Goal: Find specific page/section: Find specific page/section

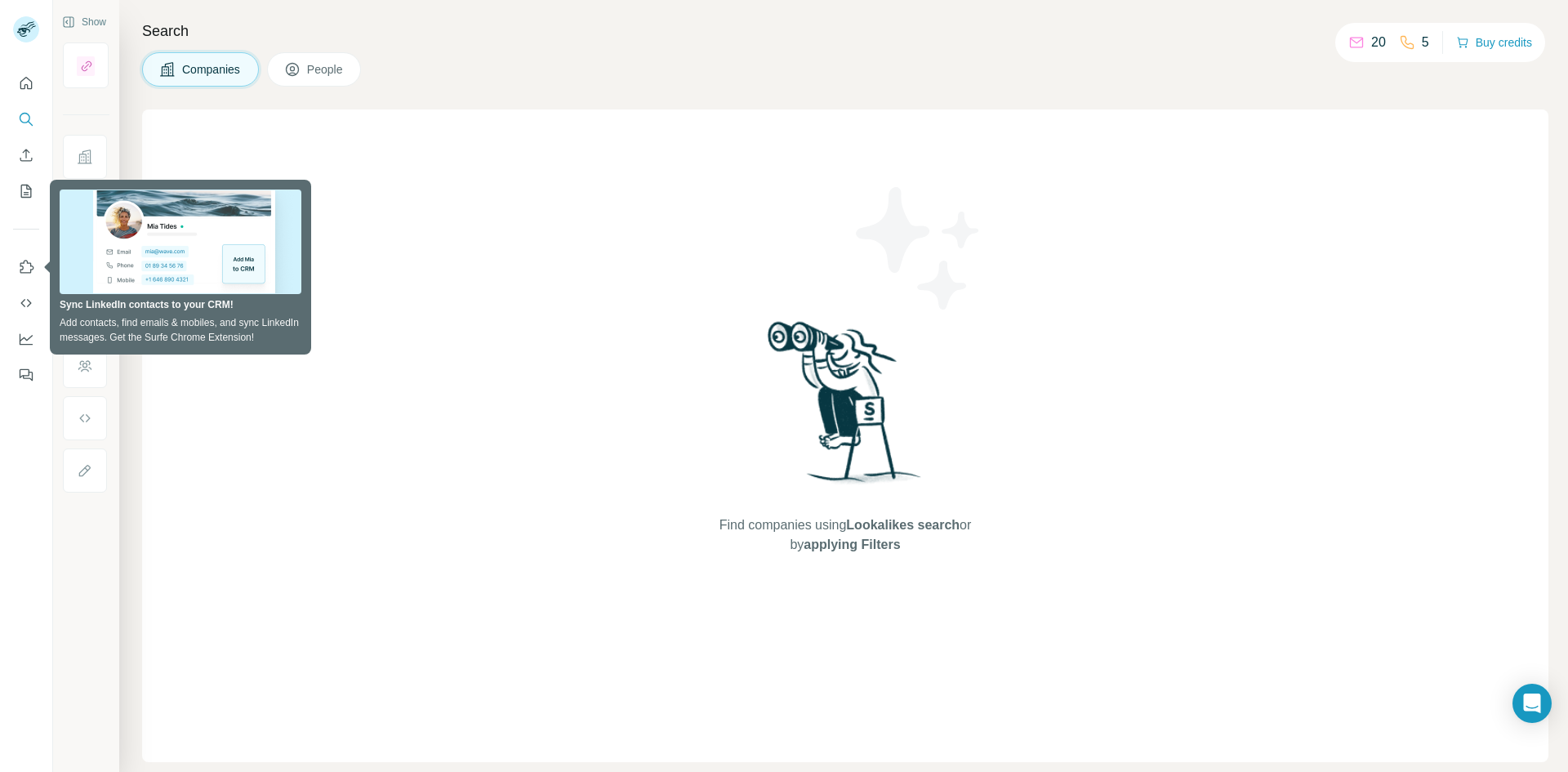
click at [312, 448] on div "Find companies using Lookalikes search or by applying Filters" at bounding box center [845, 435] width 1406 height 652
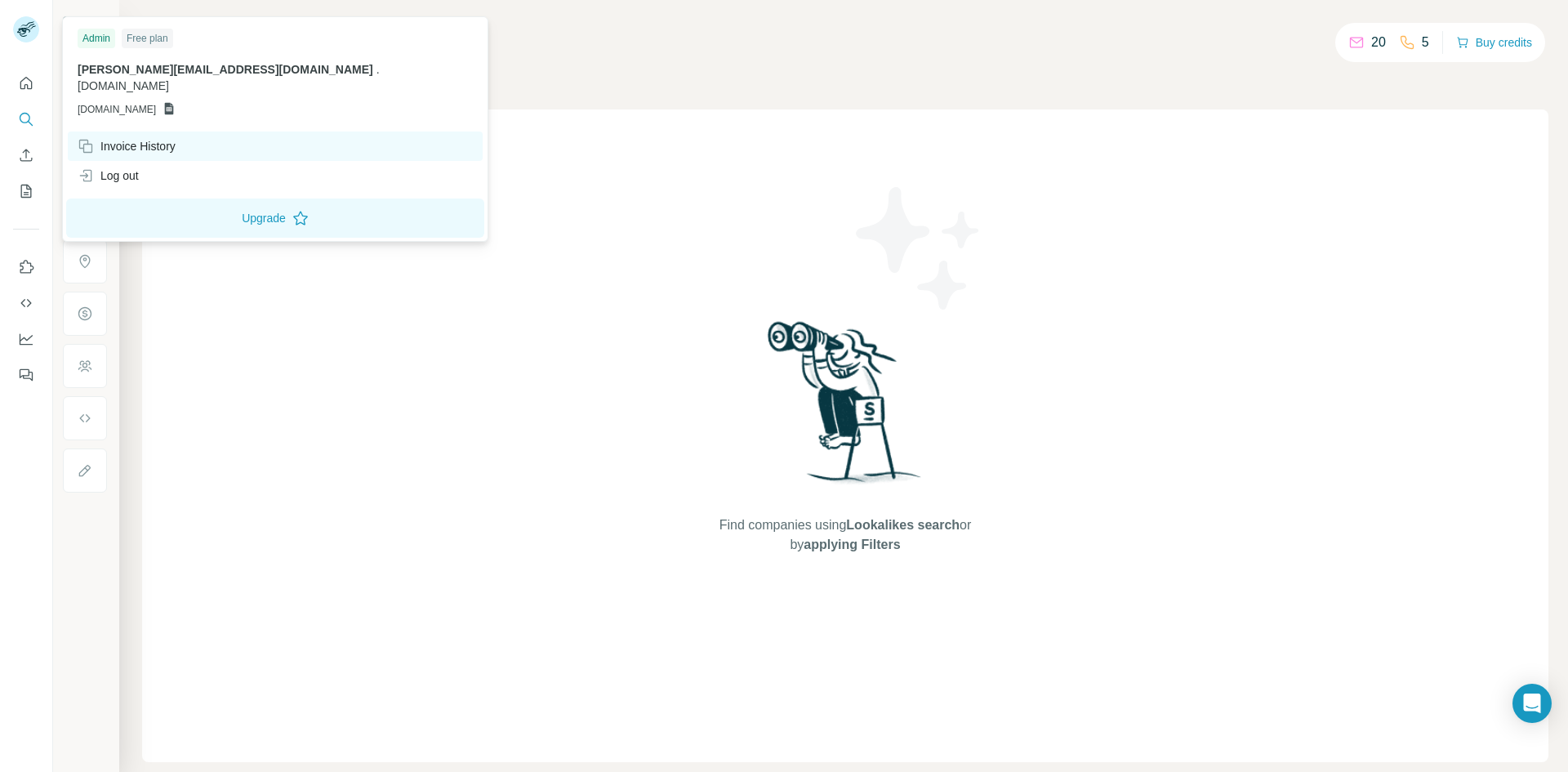
click at [121, 138] on div "Invoice History" at bounding box center [126, 146] width 98 height 16
click at [157, 138] on div "Invoice History" at bounding box center [126, 146] width 98 height 16
click at [21, 22] on rect at bounding box center [26, 30] width 26 height 26
click at [1078, 369] on div "Find companies using Lookalikes search or by applying Filters" at bounding box center [845, 435] width 1406 height 652
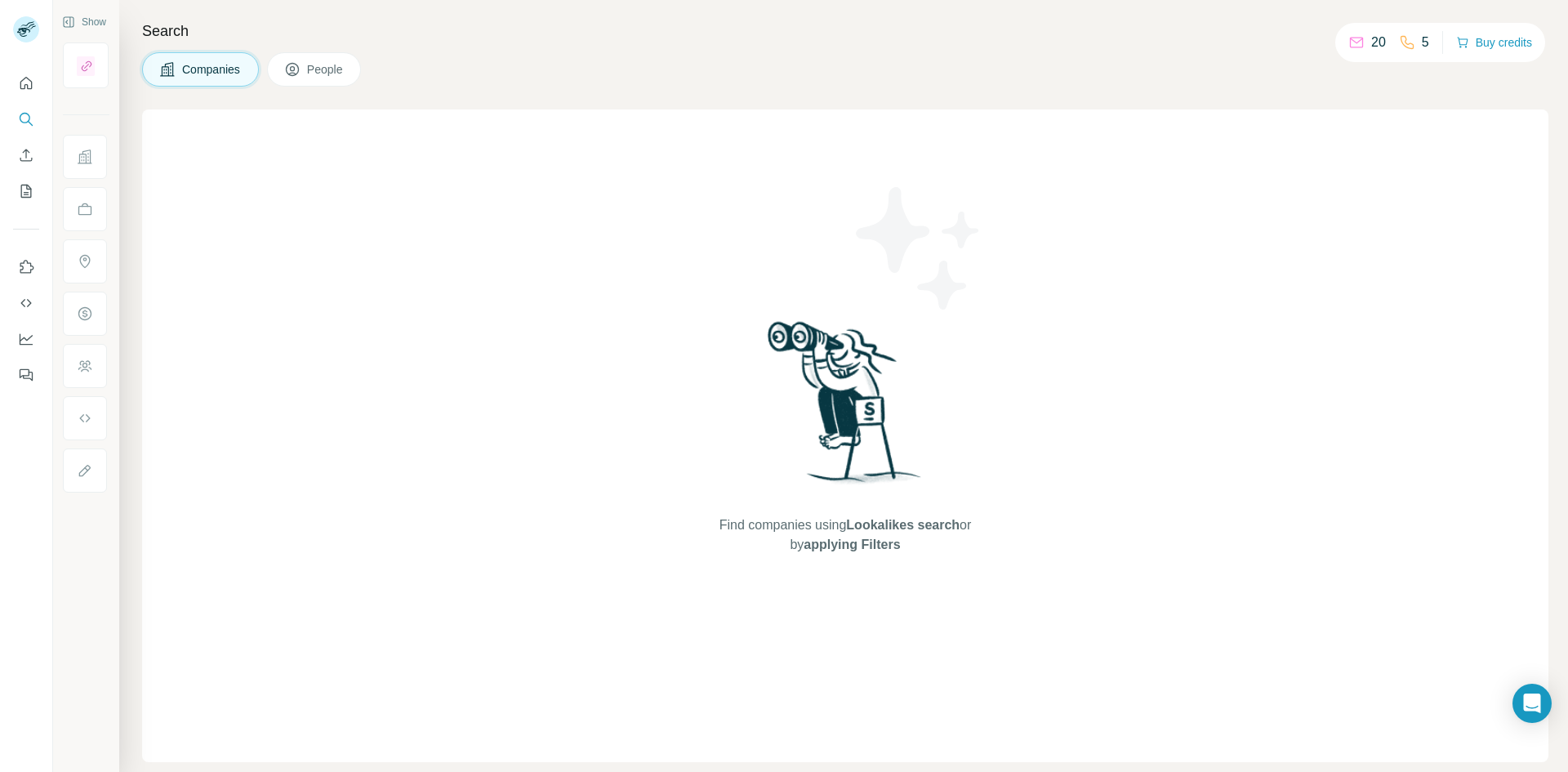
click at [306, 82] on button "People" at bounding box center [314, 70] width 94 height 34
